Goal: Complete application form

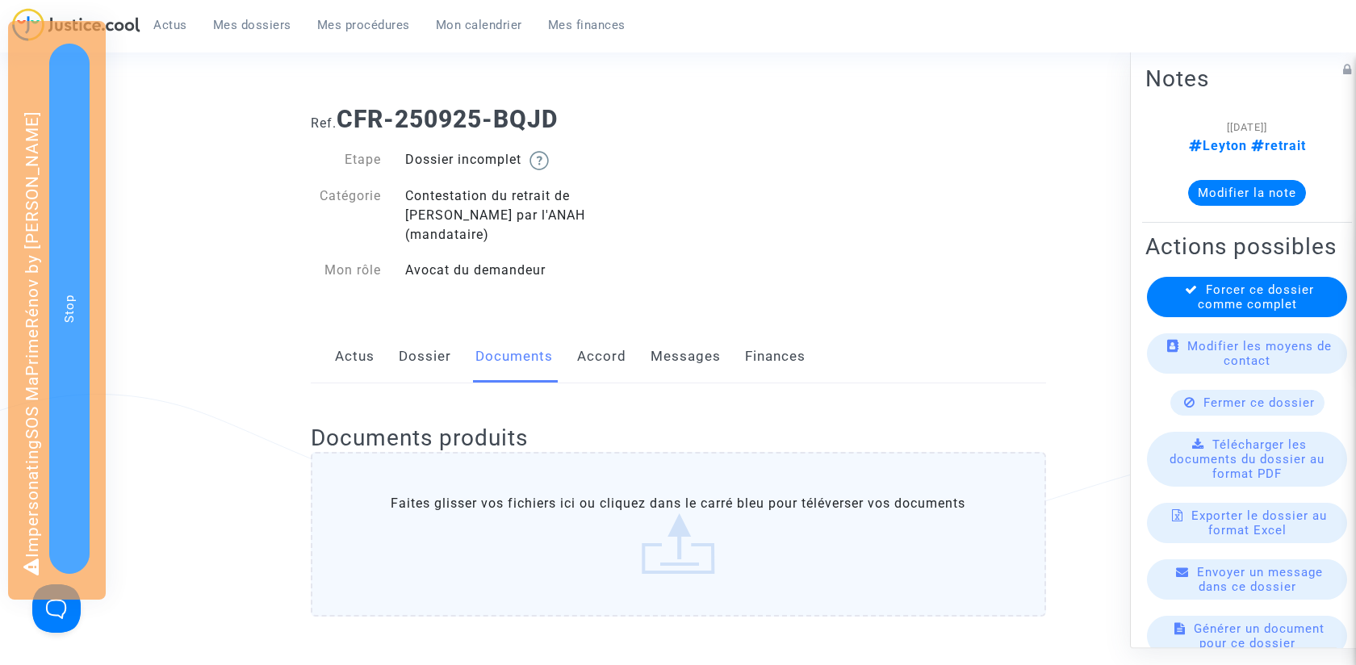
click at [353, 330] on link "Actus" at bounding box center [355, 356] width 40 height 53
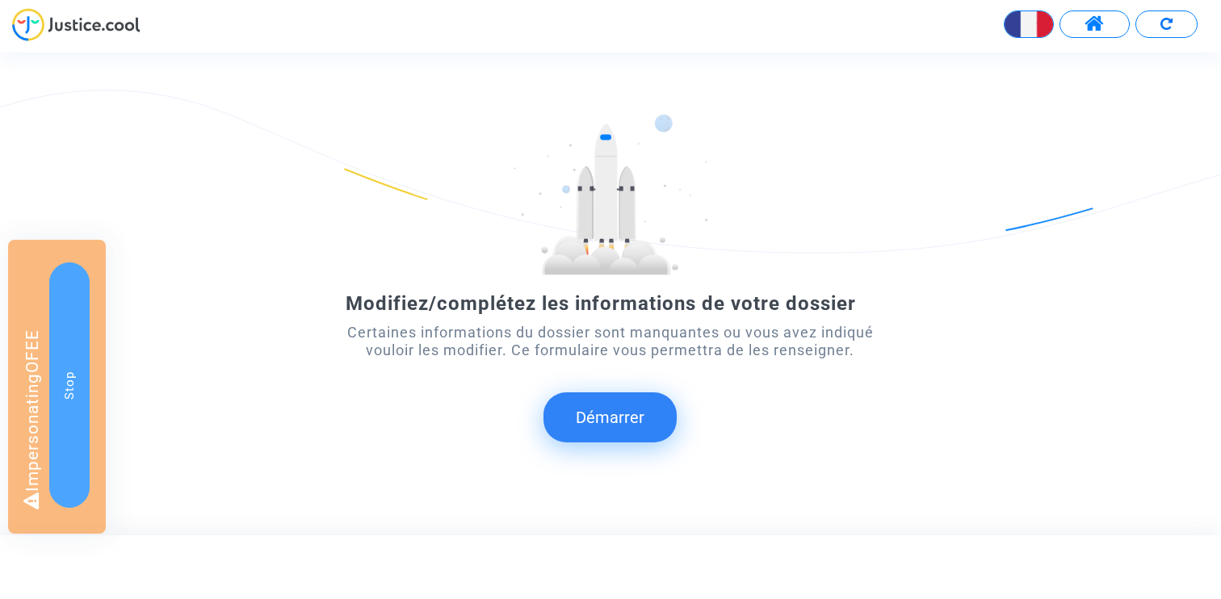
click at [618, 431] on button "Démarrer" at bounding box center [609, 417] width 133 height 50
